Goal: Task Accomplishment & Management: Manage account settings

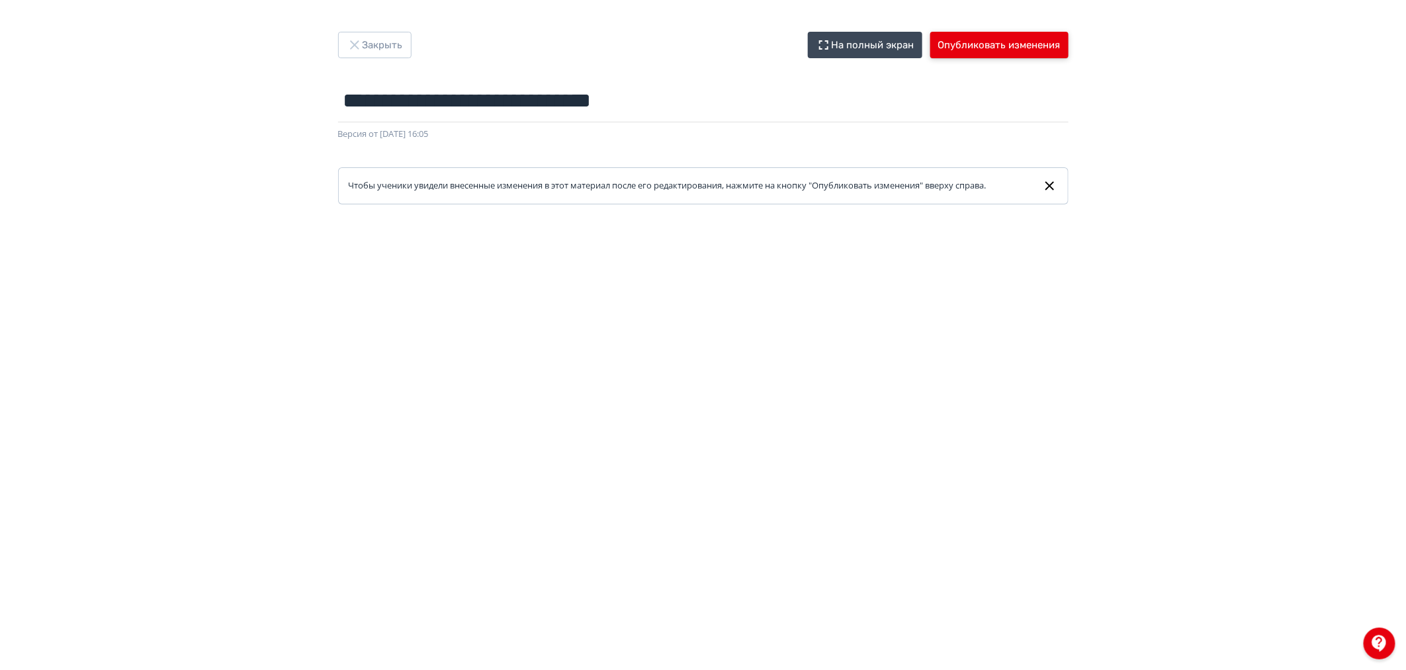
click at [991, 40] on button "Опубликовать изменения" at bounding box center [1000, 45] width 138 height 26
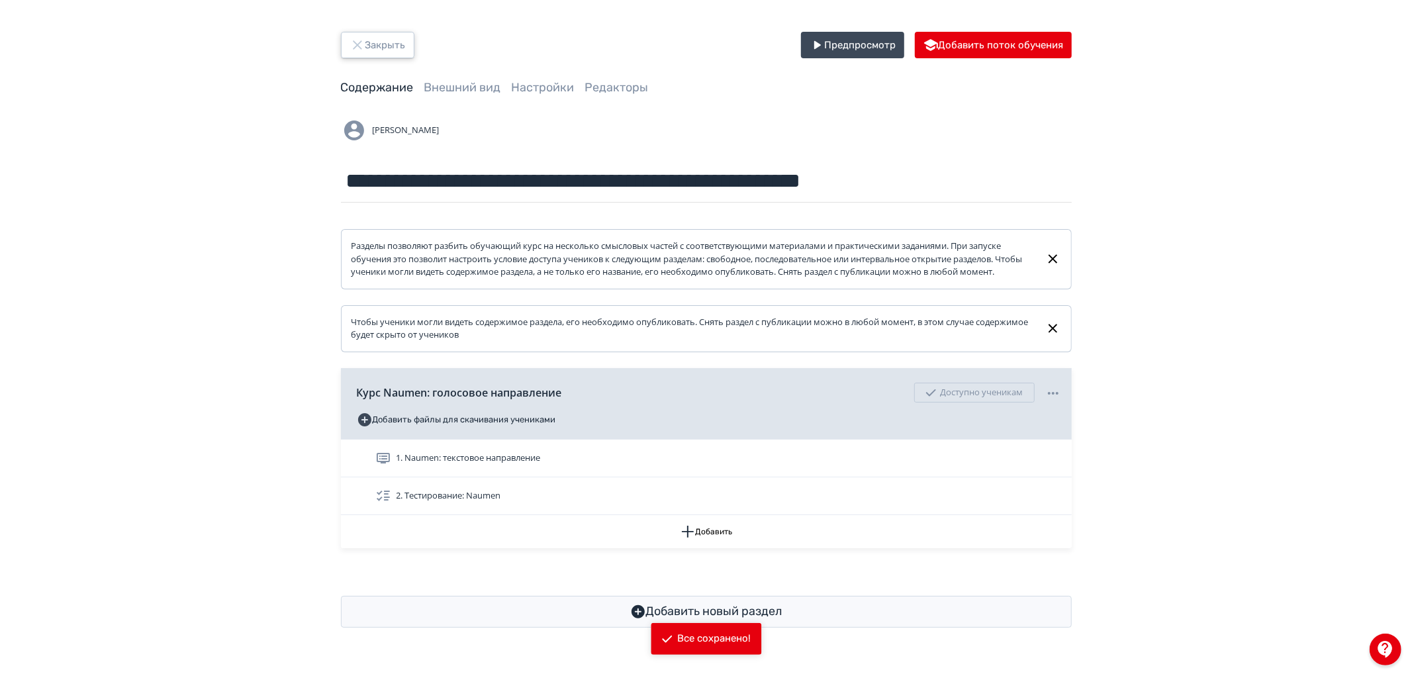
click at [387, 44] on button "Закрыть" at bounding box center [377, 45] width 73 height 26
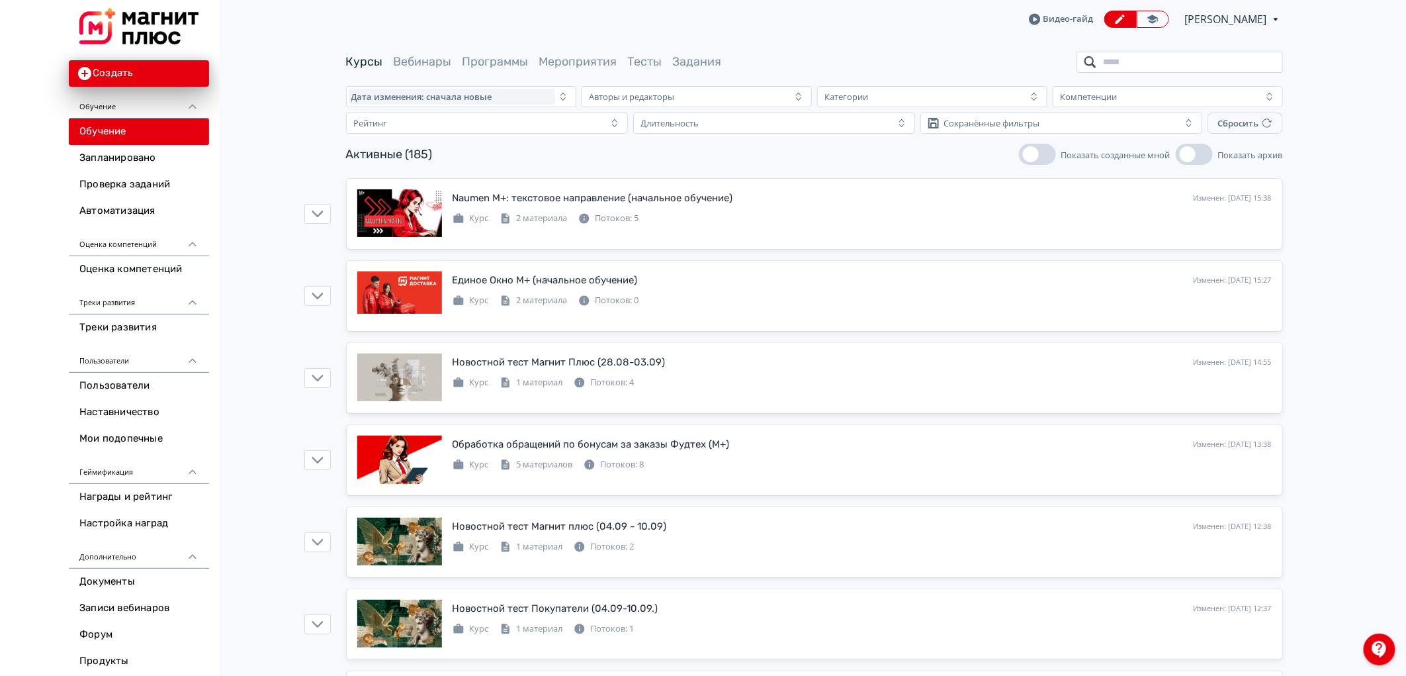
click at [1166, 58] on input "search" at bounding box center [1180, 62] width 206 height 21
type input "***"
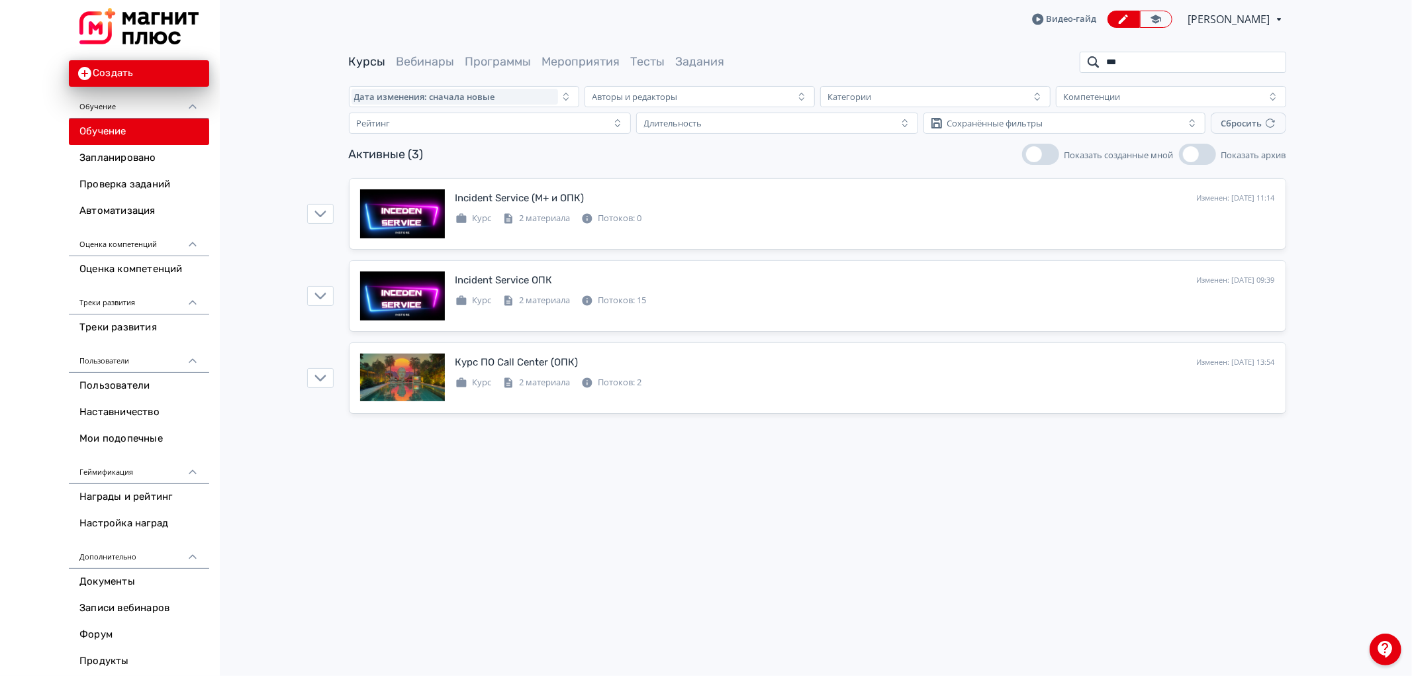
drag, startPoint x: 1132, startPoint y: 60, endPoint x: 1091, endPoint y: 58, distance: 41.1
click at [1091, 58] on input "***" at bounding box center [1182, 62] width 206 height 21
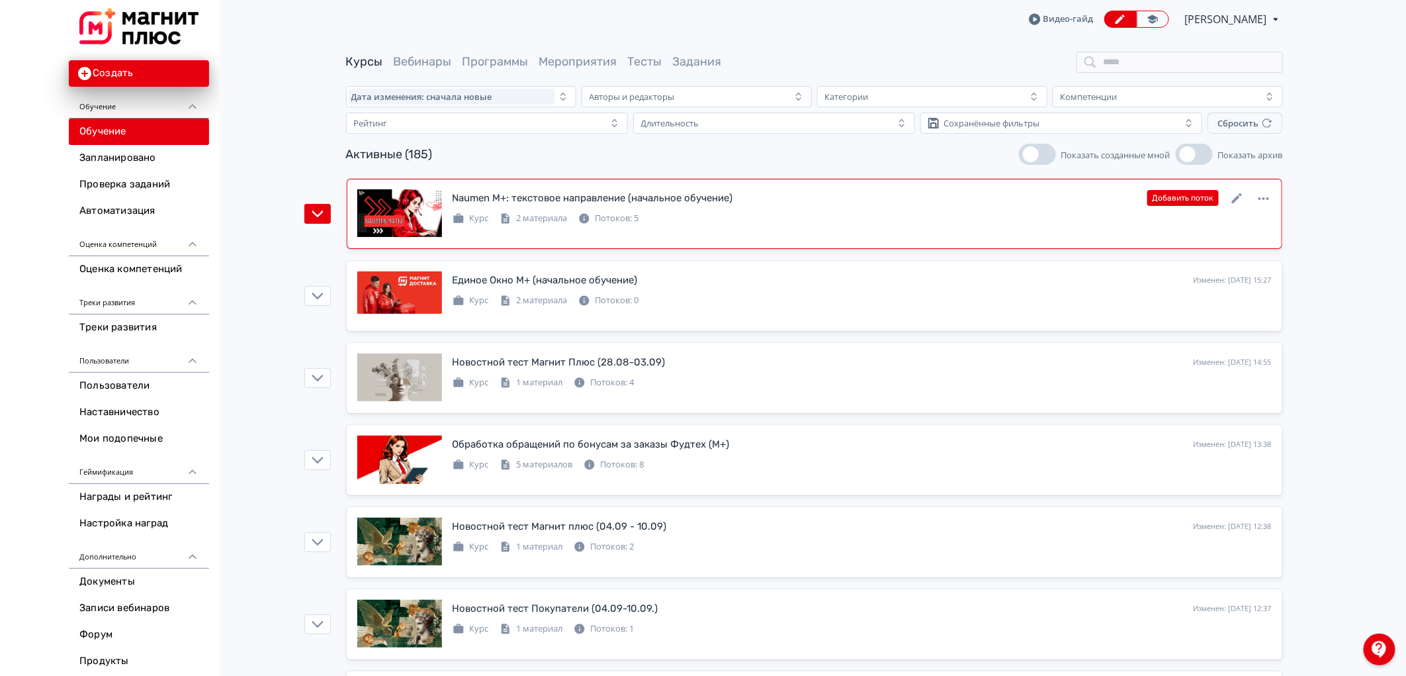
click at [755, 232] on div "Naumen М+: текстовое направление (начальное обучение) Изменен: [DATE] 15:38 Доб…" at bounding box center [814, 213] width 915 height 49
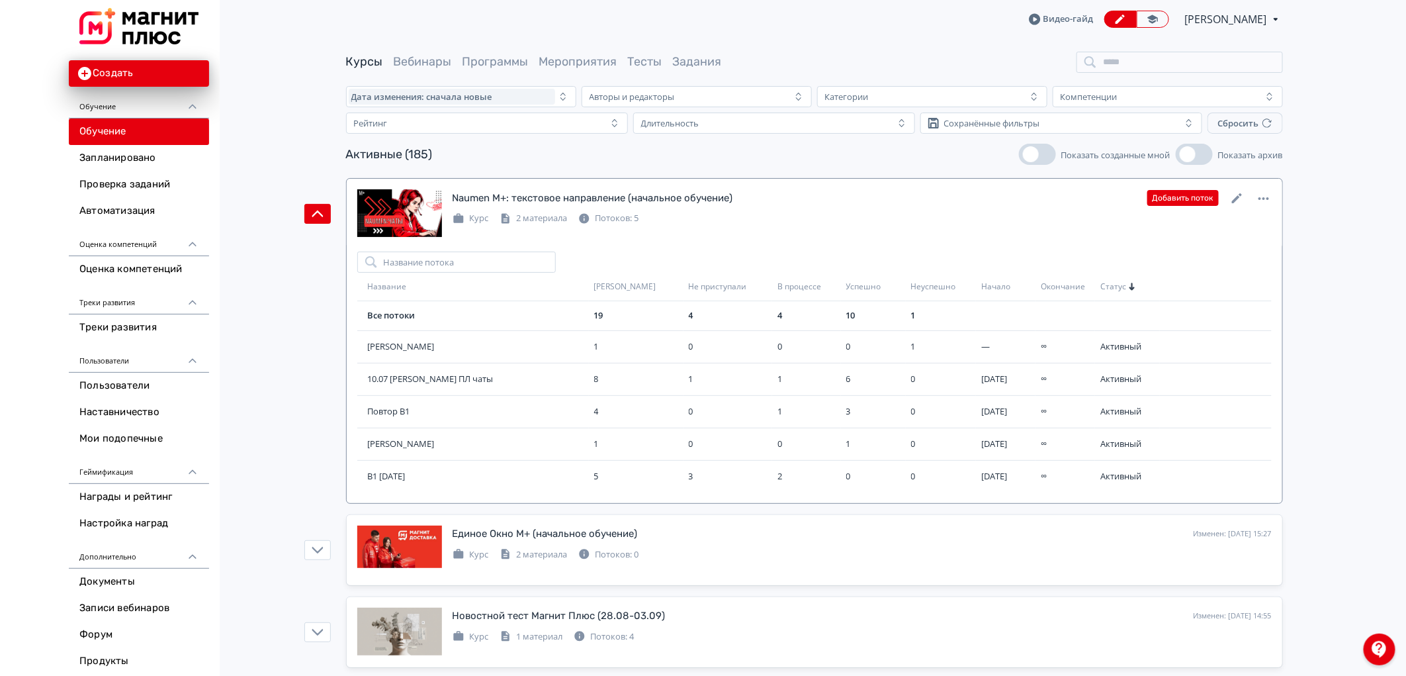
click at [1246, 191] on div "Добавить поток" at bounding box center [1210, 197] width 124 height 17
click at [1238, 196] on icon at bounding box center [1237, 198] width 10 height 10
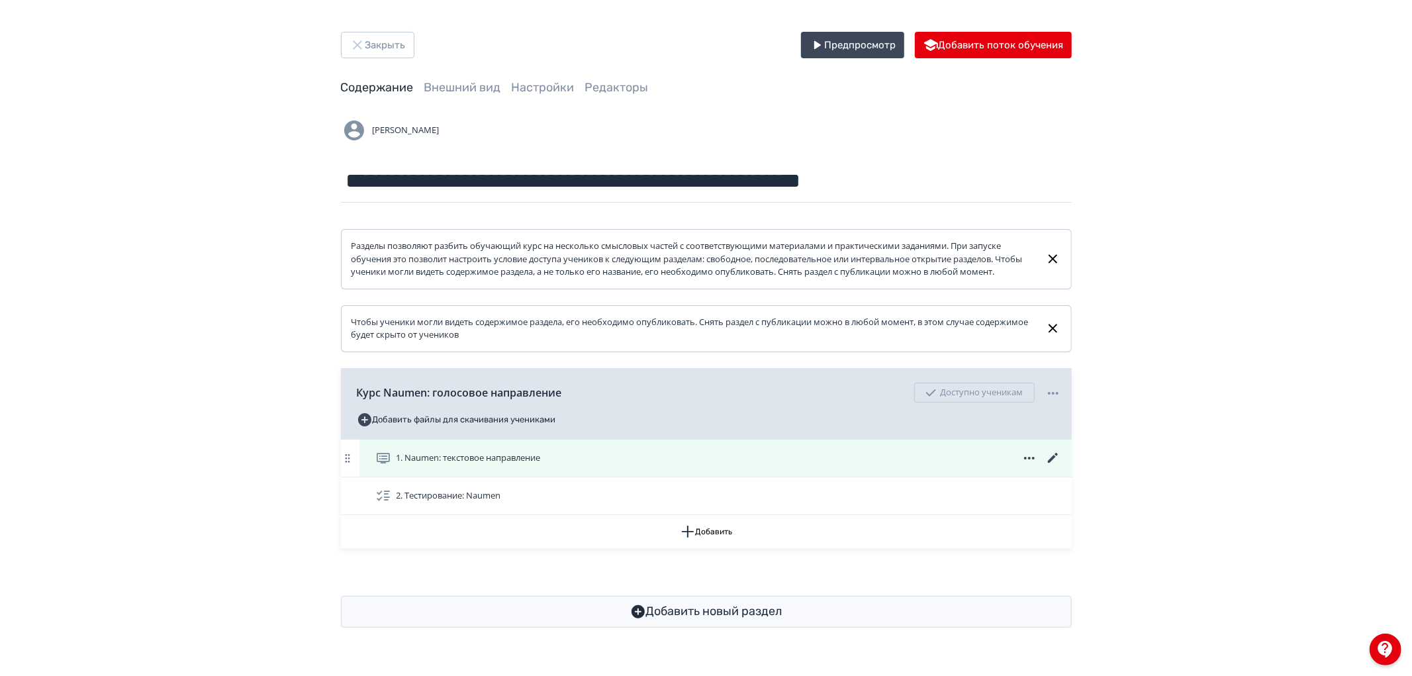
click at [1048, 466] on icon at bounding box center [1053, 458] width 16 height 16
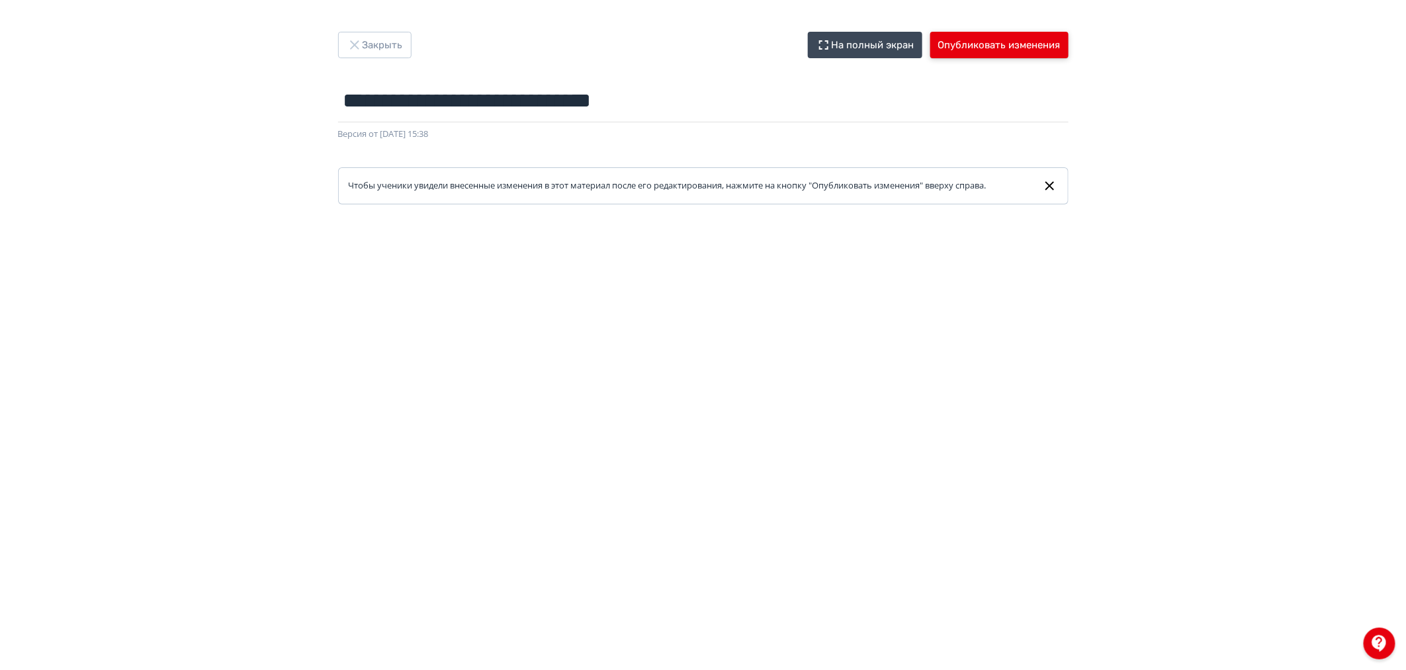
click at [1014, 38] on button "Опубликовать изменения" at bounding box center [1000, 45] width 138 height 26
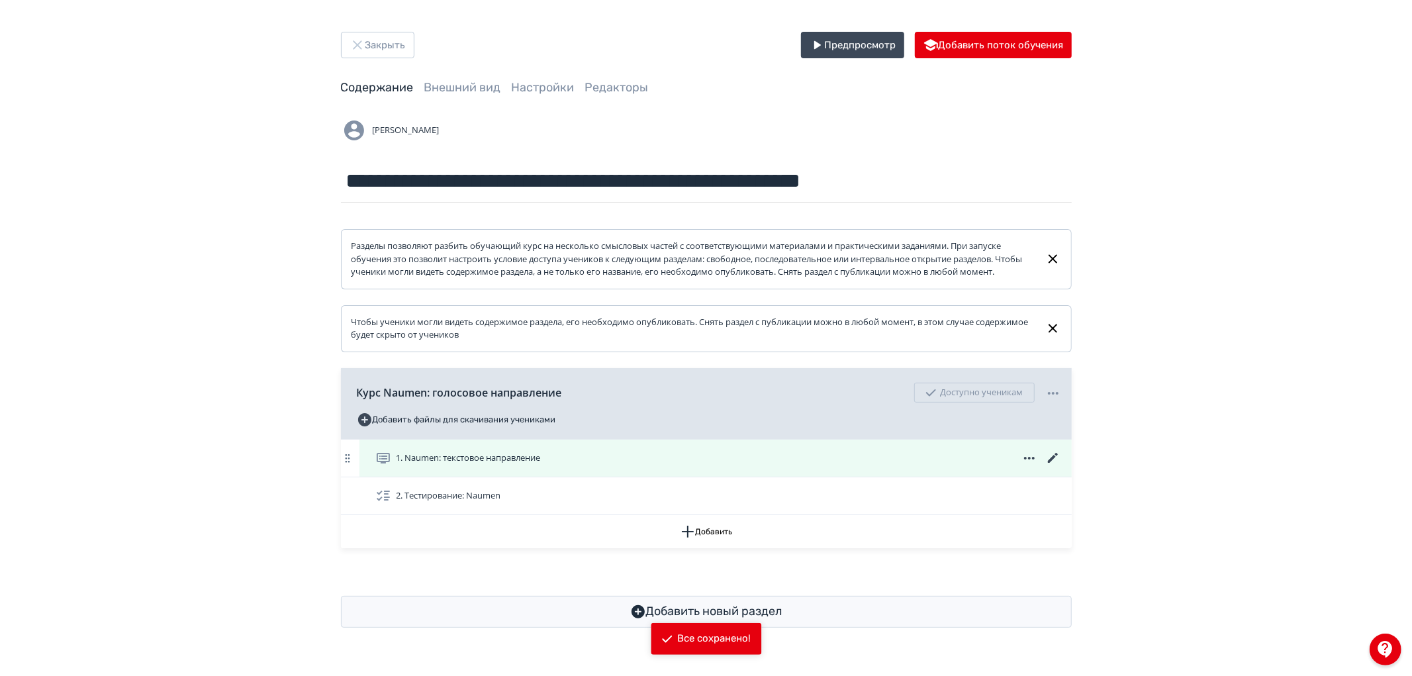
click at [1052, 463] on icon at bounding box center [1052, 458] width 10 height 10
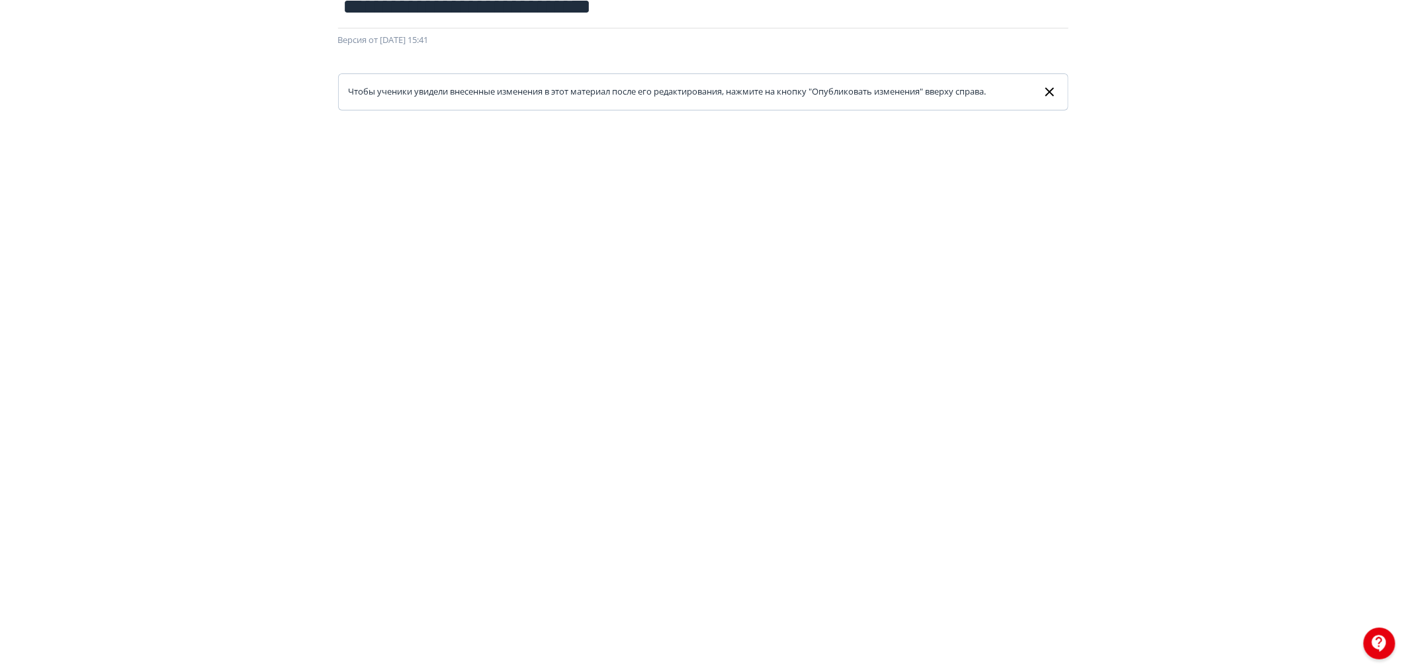
scroll to position [9, 0]
